Goal: Information Seeking & Learning: Learn about a topic

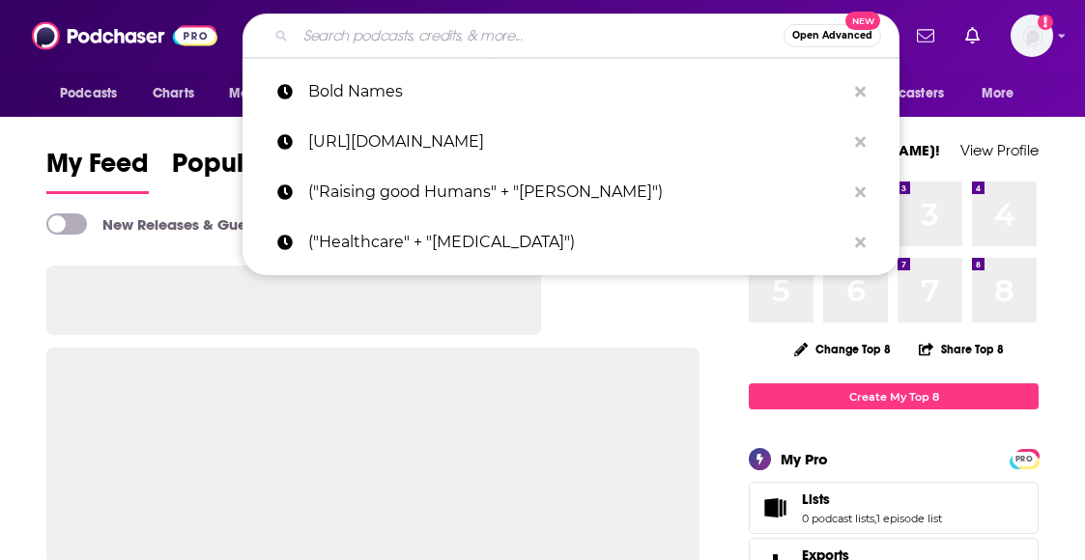
click at [474, 24] on input "Search podcasts, credits, & more..." at bounding box center [540, 35] width 488 height 31
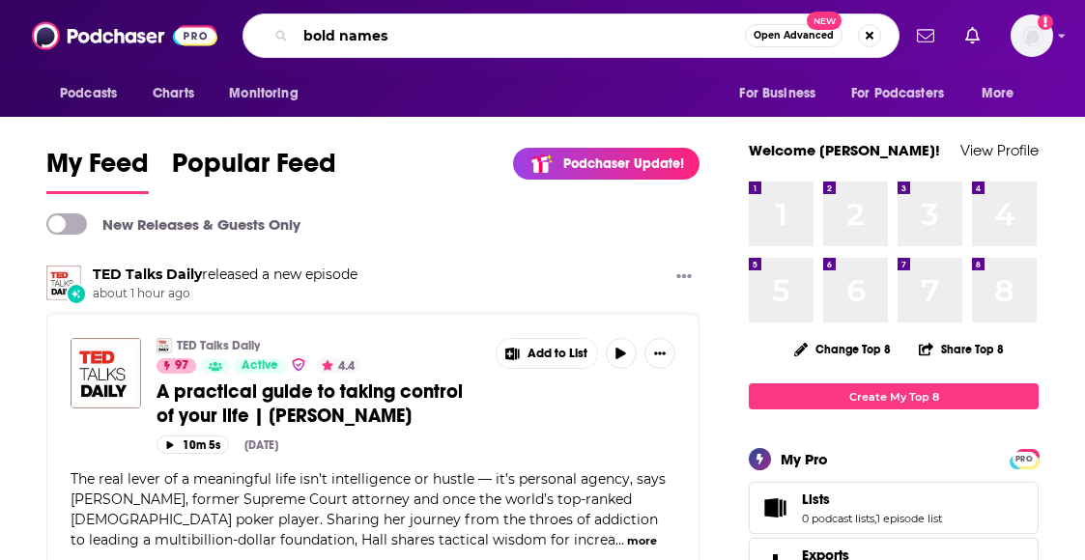
type input "bold names"
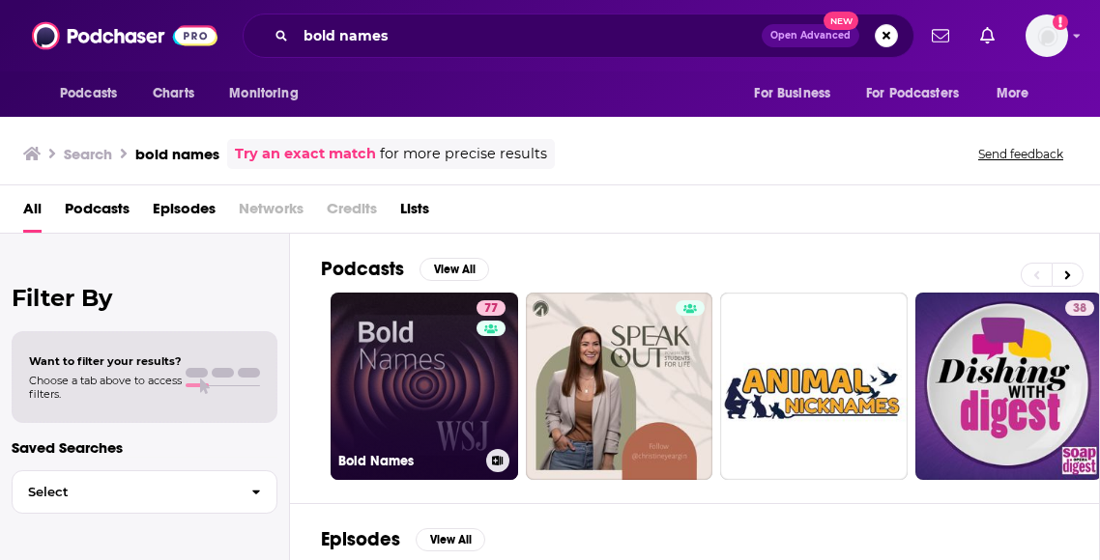
click at [422, 364] on link "77 Bold Names" at bounding box center [423, 386] width 187 height 187
